Goal: Find specific page/section

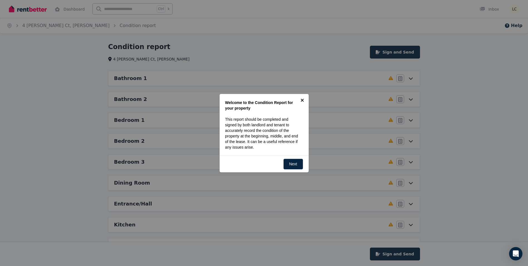
click at [303, 99] on link "×" at bounding box center [302, 100] width 13 height 13
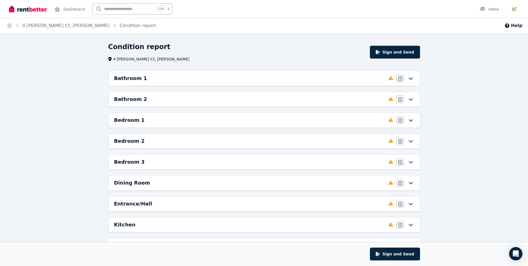
click at [410, 77] on icon at bounding box center [411, 78] width 7 height 4
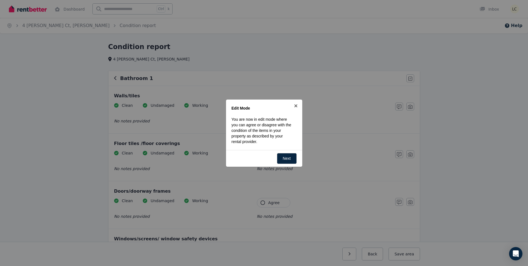
click at [410, 77] on div at bounding box center [264, 133] width 528 height 266
click at [455, 93] on div at bounding box center [264, 133] width 528 height 266
click at [287, 160] on link "Next" at bounding box center [287, 158] width 20 height 11
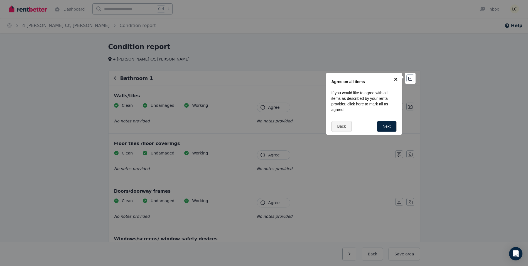
click at [396, 77] on link "×" at bounding box center [396, 79] width 13 height 13
